Goal: Task Accomplishment & Management: Manage account settings

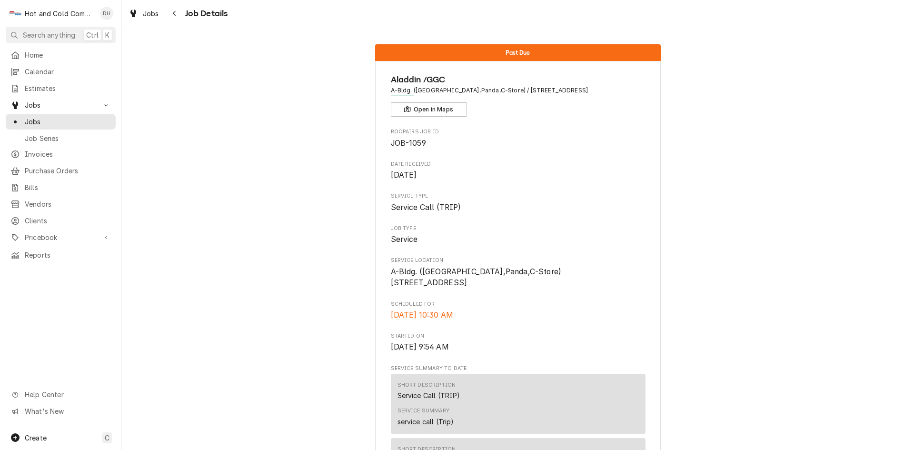
click at [352, 20] on div "Jobs Job Details" at bounding box center [518, 13] width 792 height 27
click at [334, 25] on div "Jobs Job Details" at bounding box center [518, 13] width 792 height 27
